Goal: Information Seeking & Learning: Learn about a topic

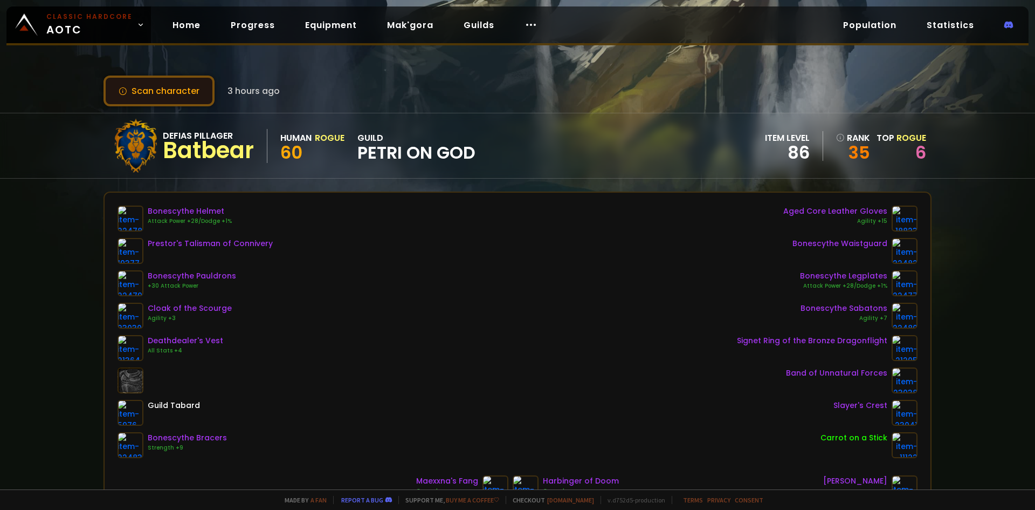
click at [159, 93] on button "Scan character" at bounding box center [159, 90] width 111 height 31
click at [183, 87] on button "Scan character" at bounding box center [159, 90] width 111 height 31
click at [197, 90] on button "Scan character" at bounding box center [159, 90] width 111 height 31
click at [338, 19] on link "Equipment" at bounding box center [331, 25] width 69 height 22
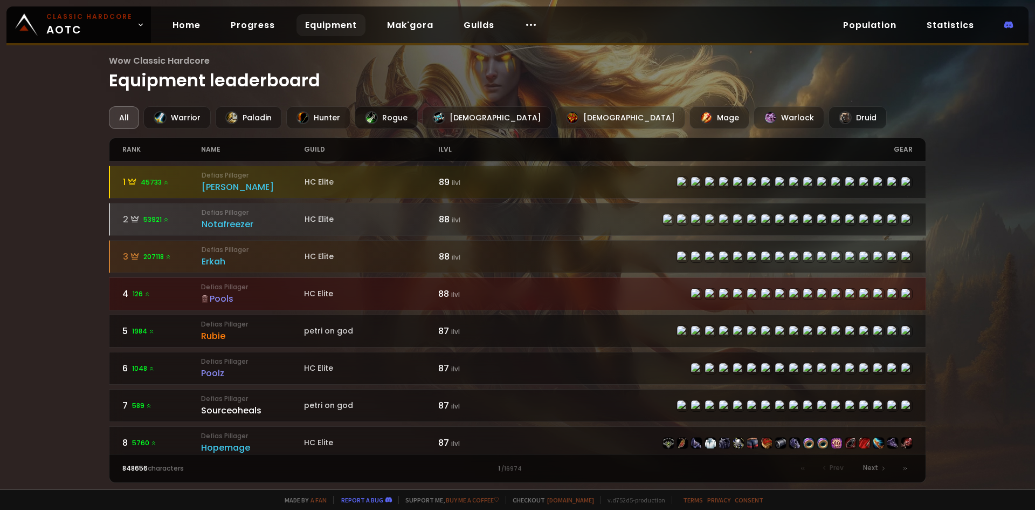
click at [385, 118] on div "Rogue" at bounding box center [386, 117] width 63 height 23
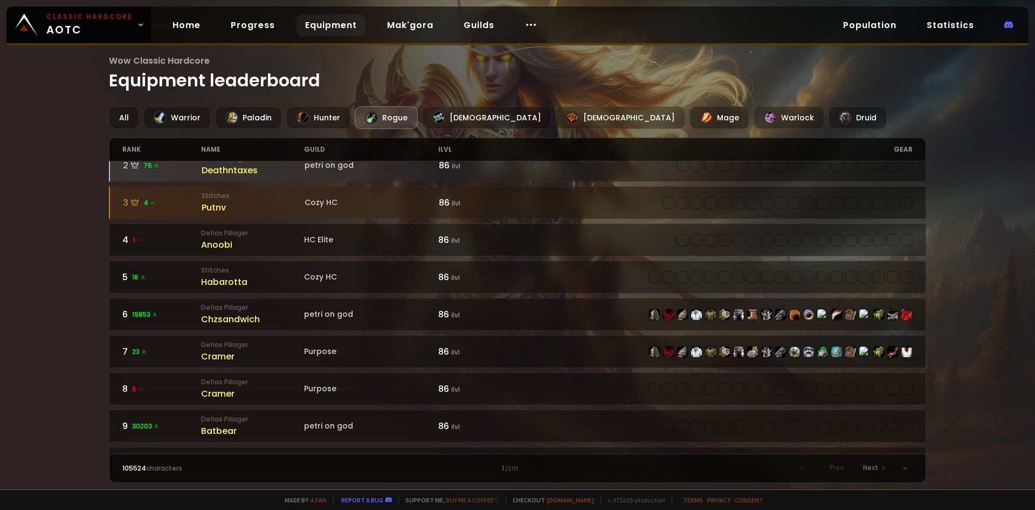
scroll to position [108, 0]
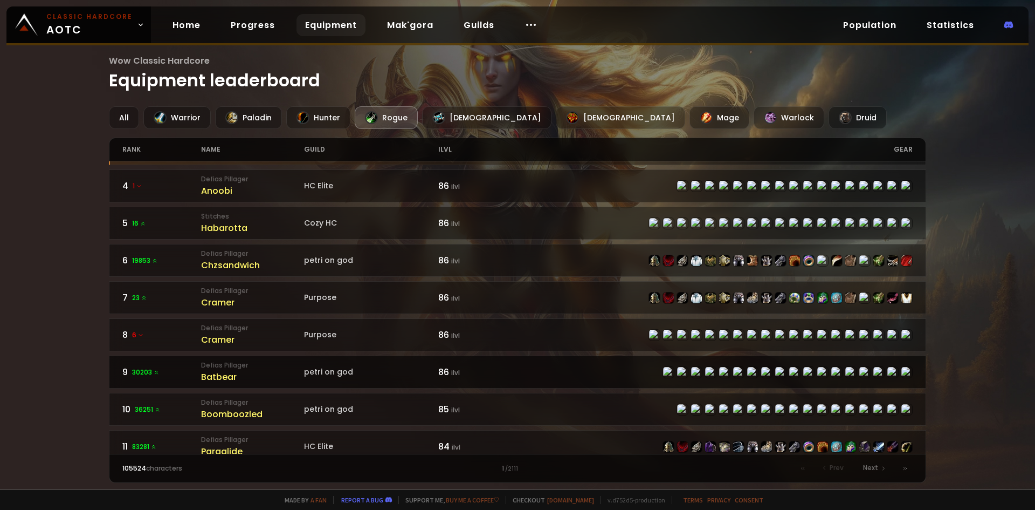
click at [139, 371] on span "30203" at bounding box center [145, 372] width 27 height 10
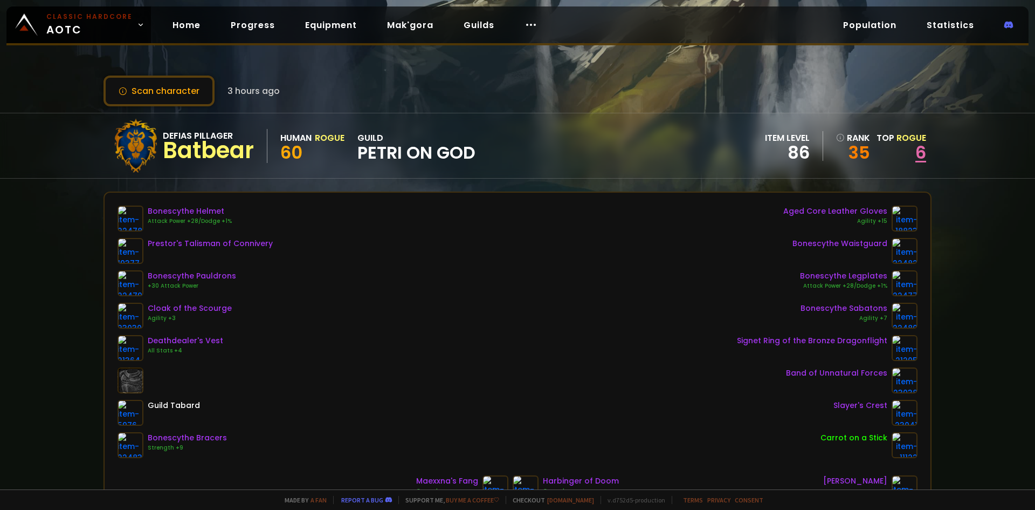
click at [916, 154] on link "6" at bounding box center [921, 152] width 11 height 24
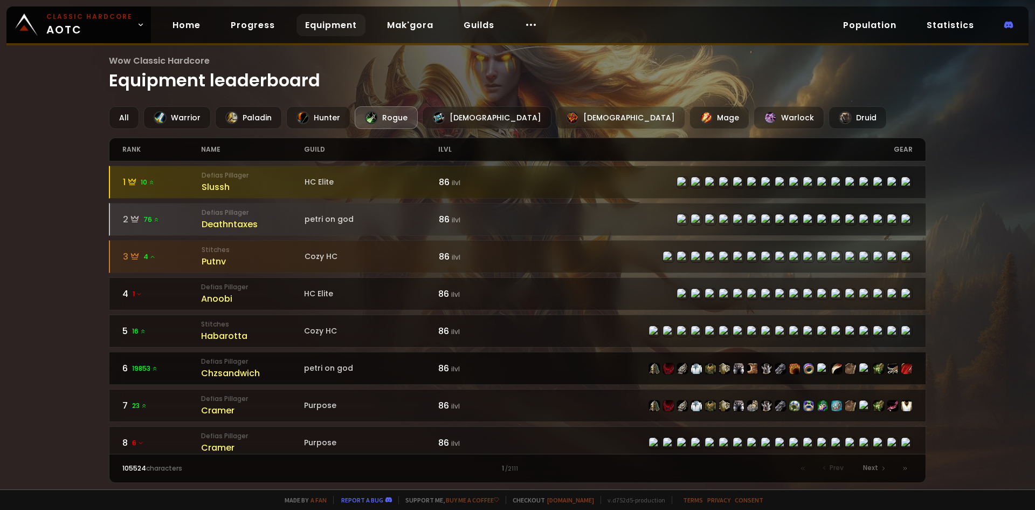
click at [255, 371] on div "Chzsandwich" at bounding box center [252, 372] width 103 height 13
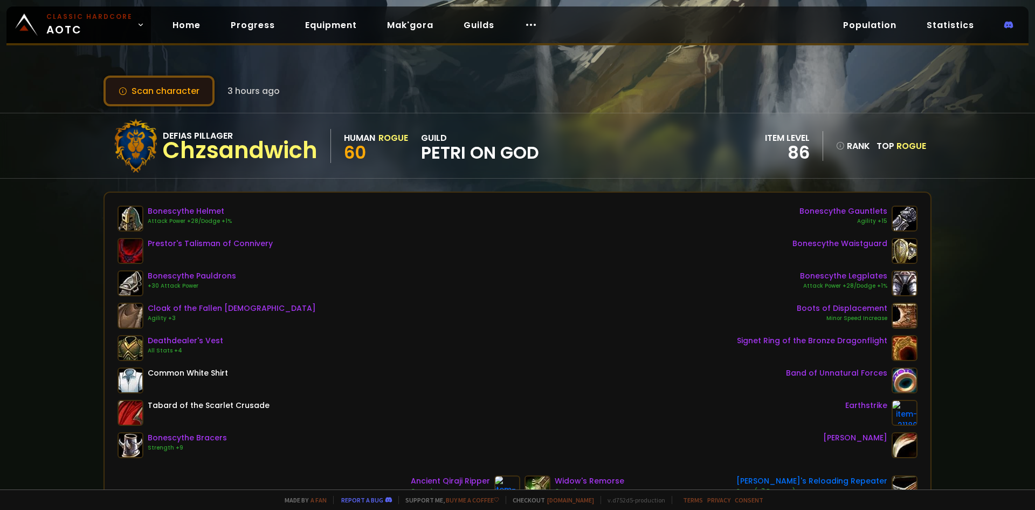
click at [163, 84] on button "Scan character" at bounding box center [159, 90] width 111 height 31
click at [916, 153] on link "6" at bounding box center [921, 152] width 11 height 24
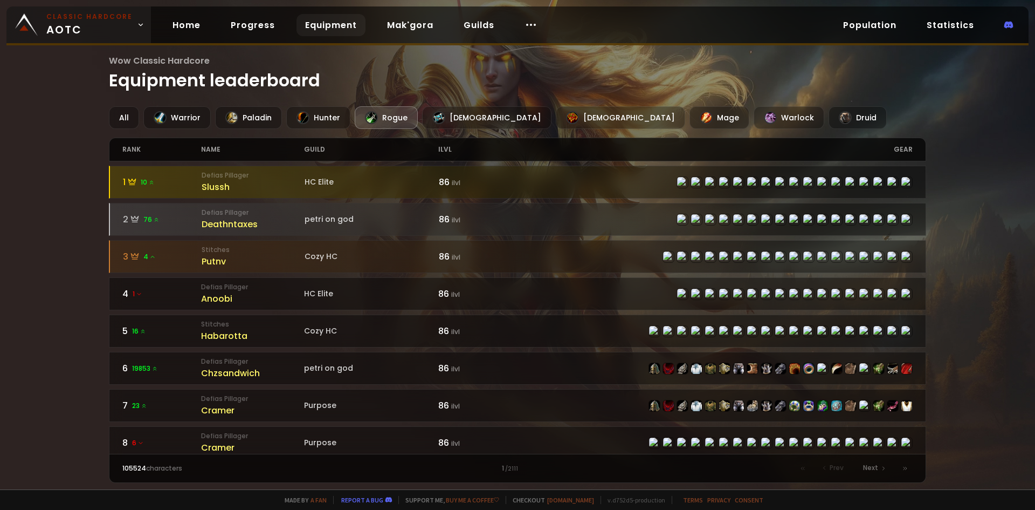
click at [111, 27] on span "Classic Hardcore AOTC" at bounding box center [89, 25] width 86 height 26
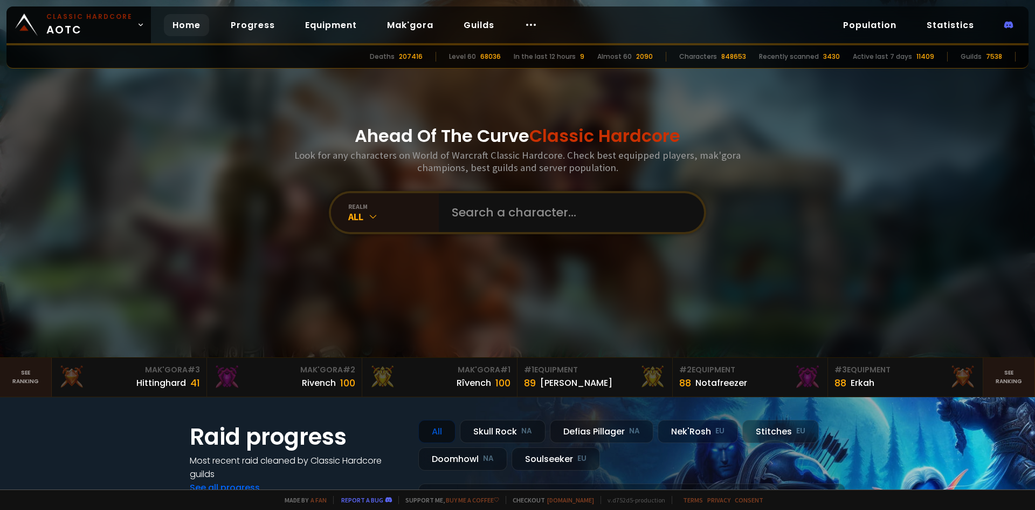
click at [240, 106] on div "Ahead Of The Curve Classic Hardcore Look for any characters on World of Warcraf…" at bounding box center [518, 178] width 650 height 357
